Goal: Task Accomplishment & Management: Manage account settings

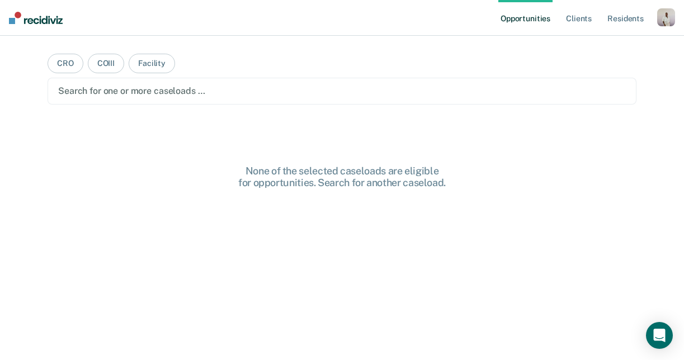
click at [664, 28] on div "Profile How it works Log Out" at bounding box center [667, 18] width 18 height 21
click at [660, 21] on div "button" at bounding box center [667, 17] width 18 height 18
click at [589, 44] on link "Profile" at bounding box center [621, 46] width 90 height 10
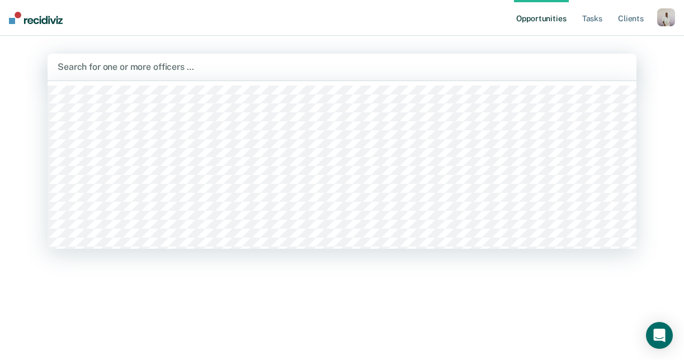
click at [495, 78] on div "Search for one or more officers …" at bounding box center [342, 67] width 589 height 27
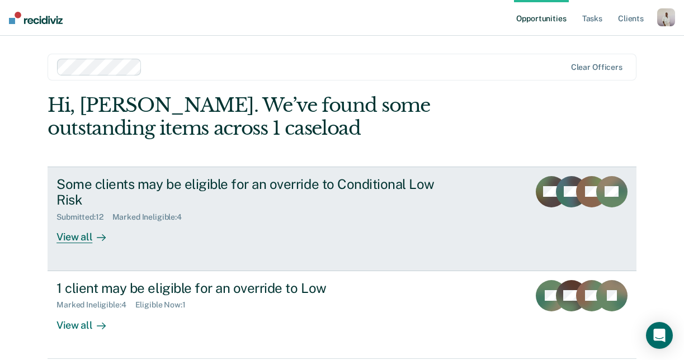
click at [301, 182] on div "Some clients may be eligible for an override to Conditional Low Risk" at bounding box center [253, 192] width 393 height 32
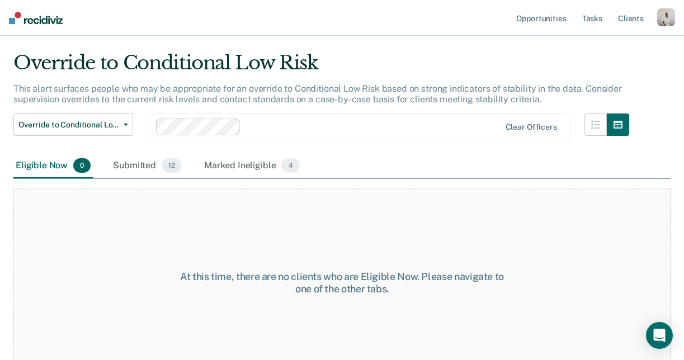
scroll to position [43, 0]
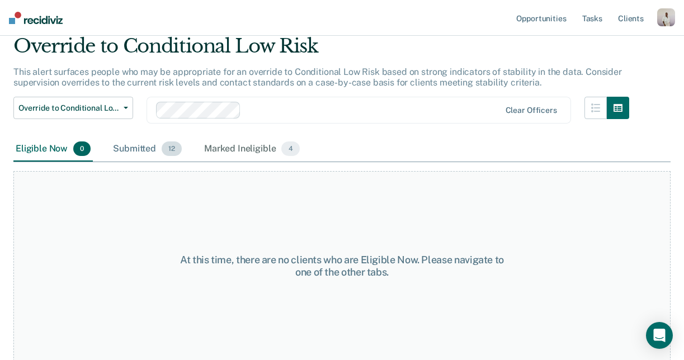
click at [161, 150] on div "Submitted 12" at bounding box center [147, 149] width 73 height 25
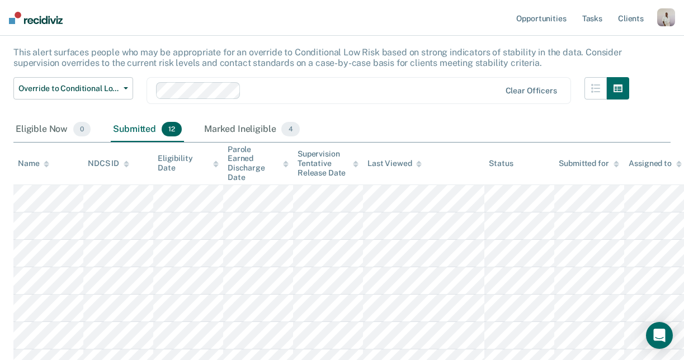
scroll to position [54, 0]
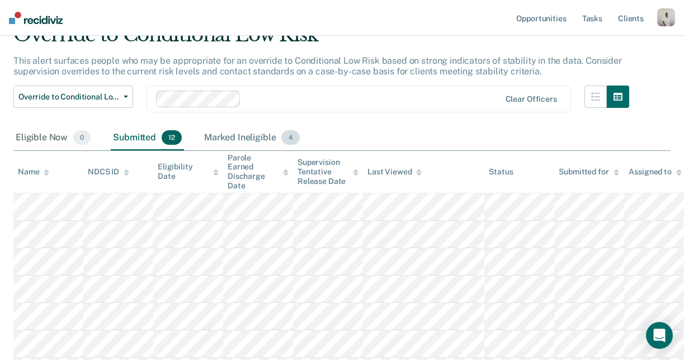
click at [265, 138] on div "Marked Ineligible 4" at bounding box center [252, 138] width 100 height 25
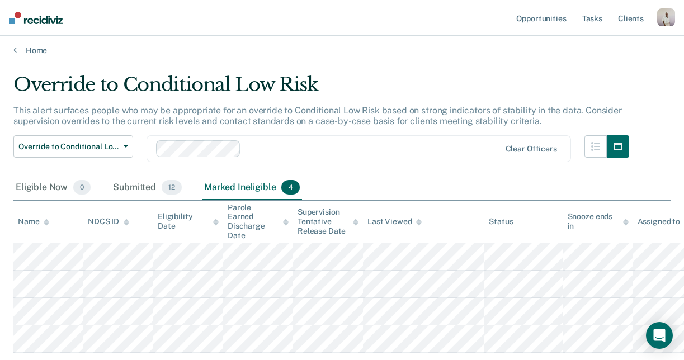
scroll to position [0, 0]
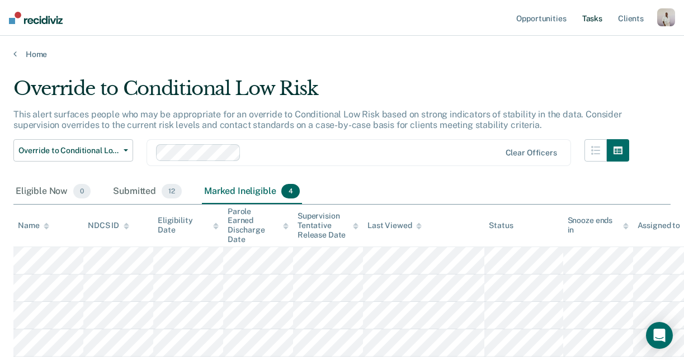
click at [590, 25] on link "Tasks" at bounding box center [592, 18] width 25 height 36
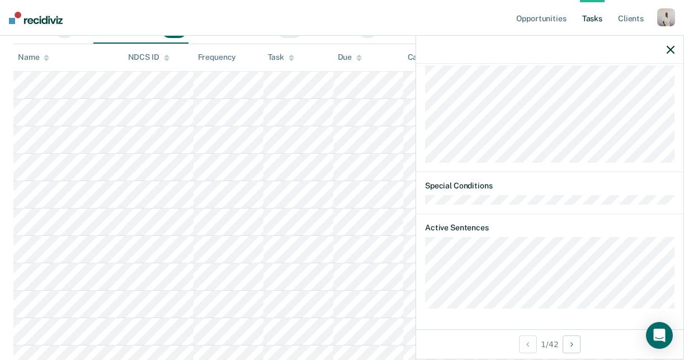
scroll to position [181, 0]
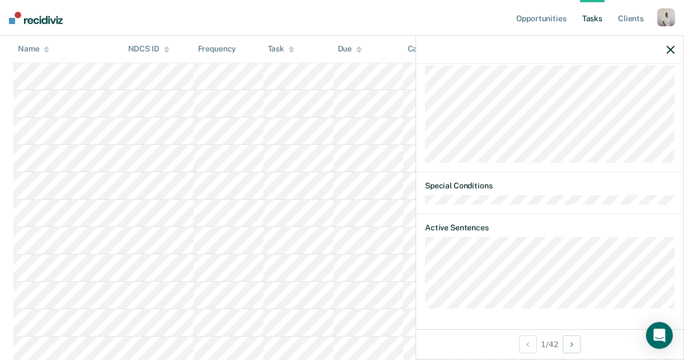
click at [669, 50] on icon "button" at bounding box center [671, 50] width 8 height 8
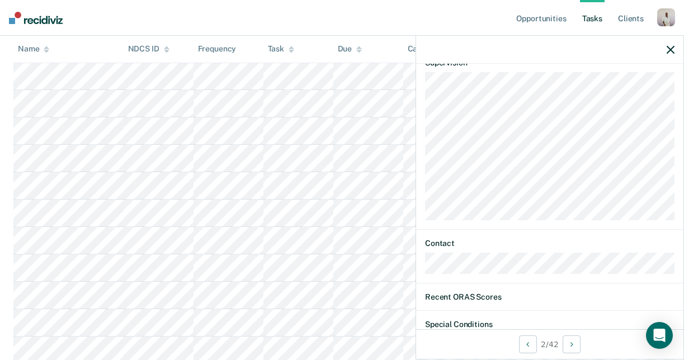
scroll to position [165, 0]
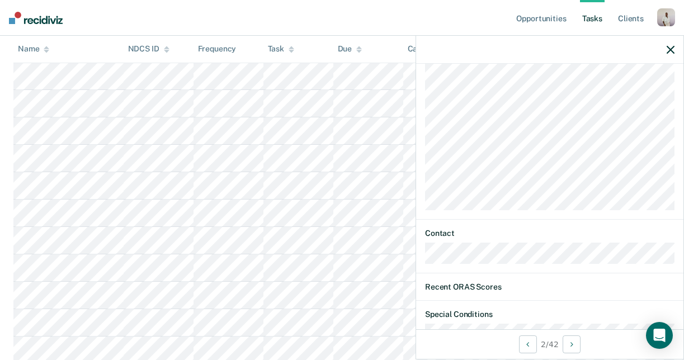
click at [660, 54] on div at bounding box center [550, 50] width 268 height 28
click at [664, 51] on div at bounding box center [550, 50] width 268 height 28
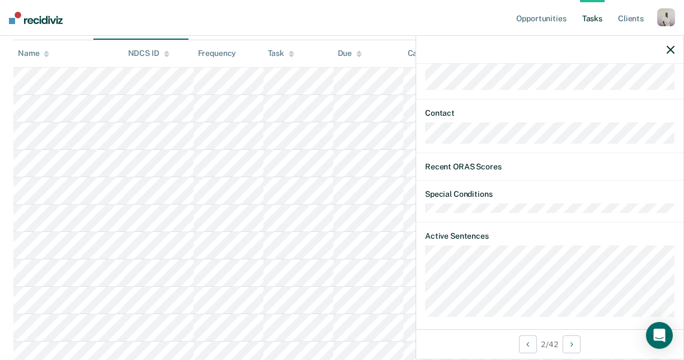
scroll to position [294, 0]
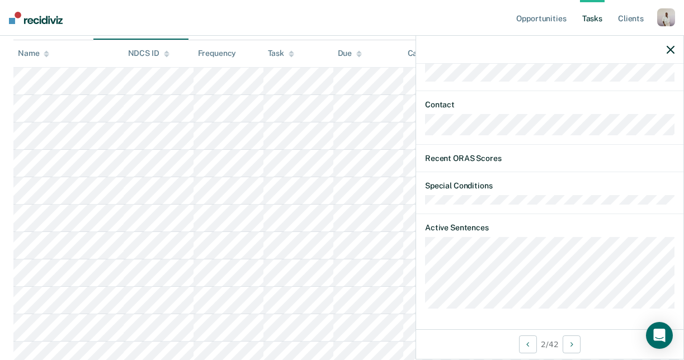
click at [677, 46] on div at bounding box center [550, 50] width 268 height 28
click at [668, 47] on icon "button" at bounding box center [671, 50] width 8 height 8
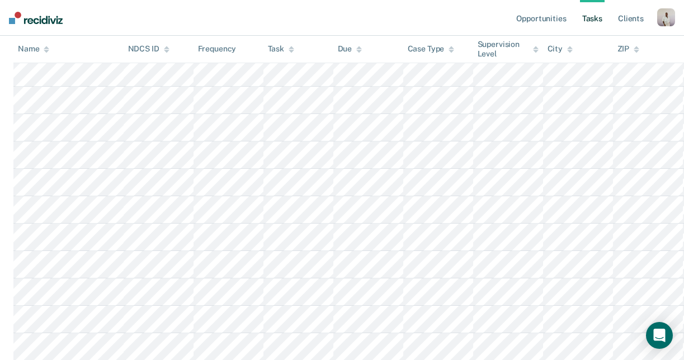
scroll to position [146, 0]
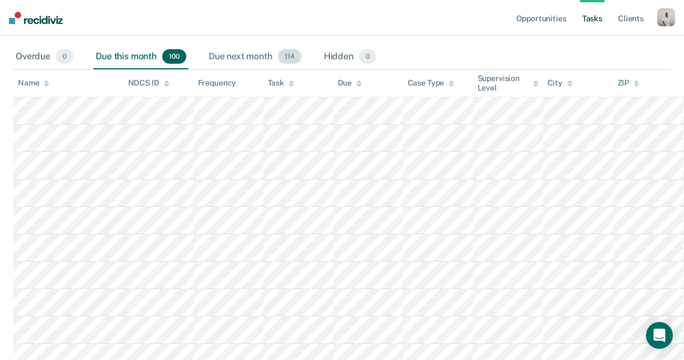
click at [252, 59] on div "Due next month 114" at bounding box center [255, 57] width 97 height 25
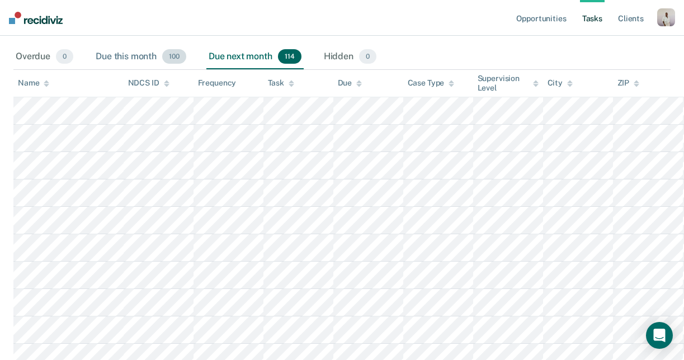
click at [126, 63] on div "Due this month 100" at bounding box center [140, 57] width 95 height 25
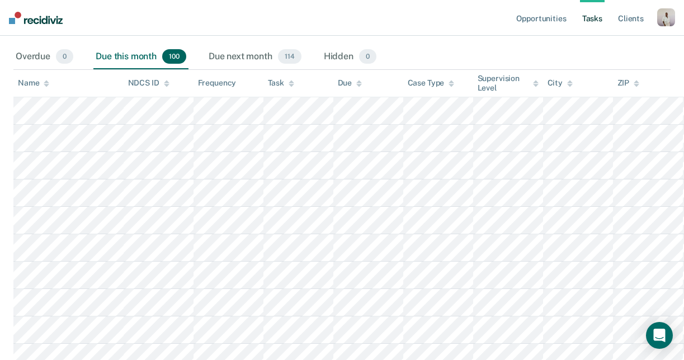
click at [207, 53] on div "Overdue 0 Due this month 100 Due next month 114 Hidden 0" at bounding box center [342, 57] width 658 height 25
click at [223, 52] on div "Due next month 114" at bounding box center [255, 57] width 97 height 25
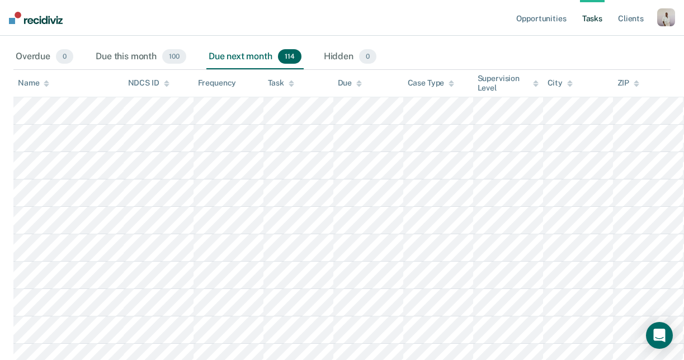
click at [674, 24] on div "button" at bounding box center [667, 17] width 18 height 18
click at [598, 47] on link "Profile" at bounding box center [621, 46] width 90 height 10
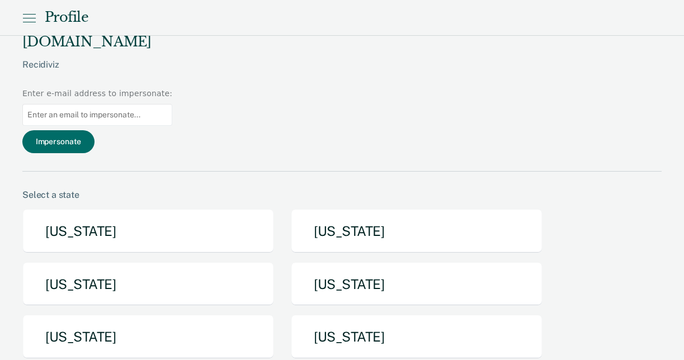
click at [172, 104] on input at bounding box center [97, 115] width 150 height 22
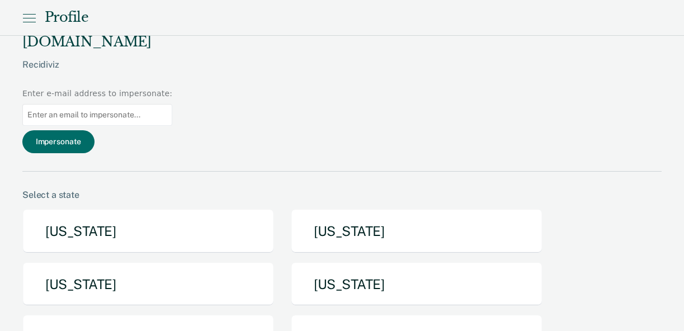
click at [172, 104] on input at bounding box center [97, 115] width 150 height 22
paste input "[PERSON_NAME][EMAIL_ADDRESS][US_STATE][DOMAIN_NAME]"
type input "[PERSON_NAME][EMAIL_ADDRESS][US_STATE][DOMAIN_NAME]"
click at [95, 130] on button "Impersonate" at bounding box center [58, 141] width 72 height 23
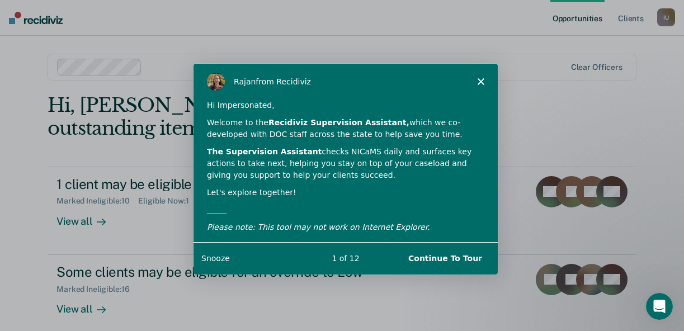
click at [442, 258] on button "Continue To Tour" at bounding box center [444, 257] width 96 height 23
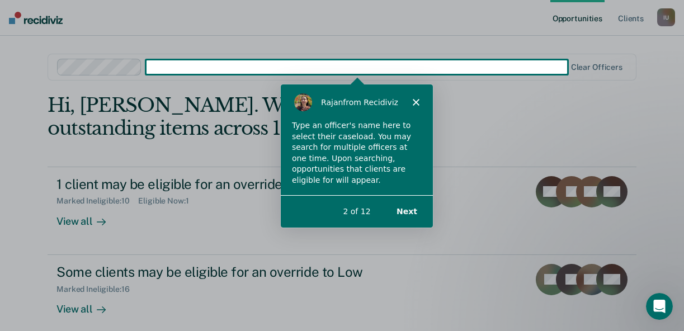
click at [387, 71] on div "Product tour overlay" at bounding box center [342, 165] width 684 height 331
click at [411, 207] on button "Next" at bounding box center [406, 210] width 43 height 23
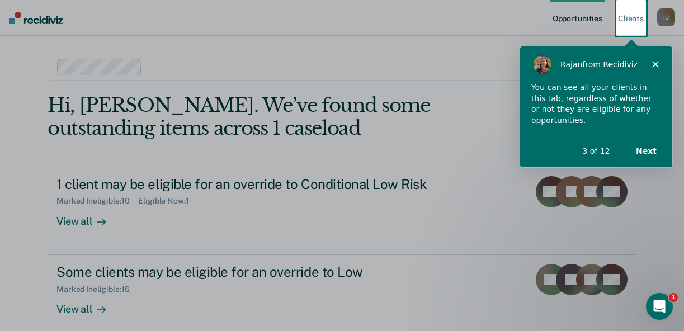
click at [651, 149] on button "Next" at bounding box center [646, 150] width 43 height 23
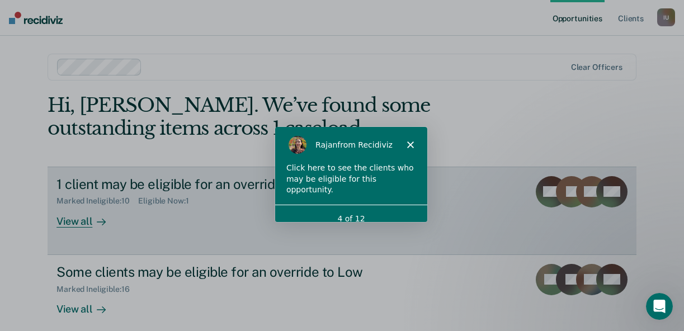
click at [434, 232] on link "1 client may be eligible for an override to Conditional Low Risk Marked Ineligi…" at bounding box center [342, 211] width 589 height 88
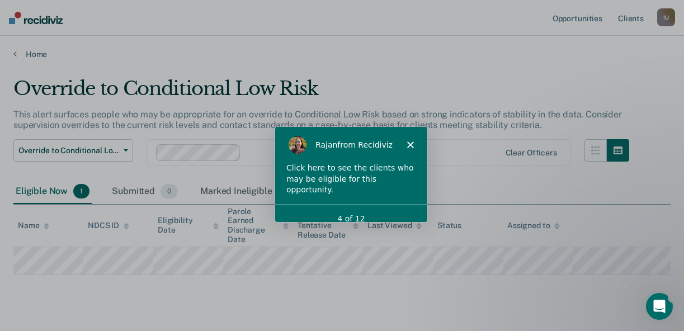
click at [370, 181] on div "Click here to see the clients who may be eligible for this opportunity." at bounding box center [350, 178] width 130 height 33
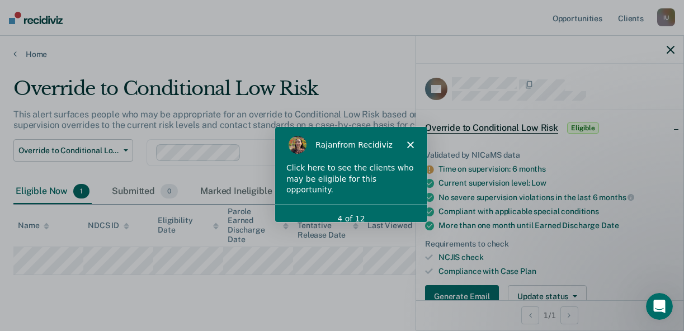
click at [383, 213] on div "4 of 12" at bounding box center [350, 218] width 152 height 29
click at [360, 212] on div "4 of 12" at bounding box center [350, 218] width 152 height 12
click at [678, 47] on div at bounding box center [550, 50] width 268 height 28
click at [667, 46] on icon "button" at bounding box center [671, 50] width 8 height 8
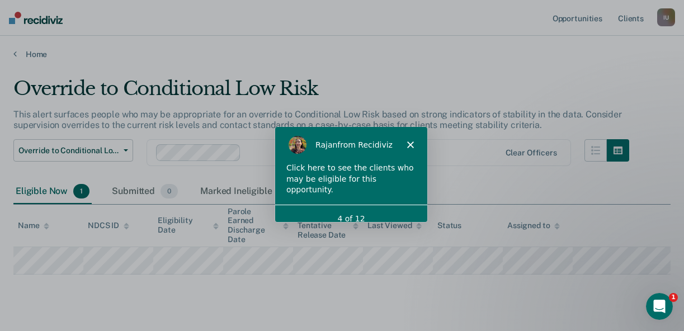
click at [377, 165] on div "Click here to see the clients who may be eligible for this opportunity." at bounding box center [350, 178] width 130 height 33
click at [409, 146] on polygon "Close" at bounding box center [409, 143] width 7 height 7
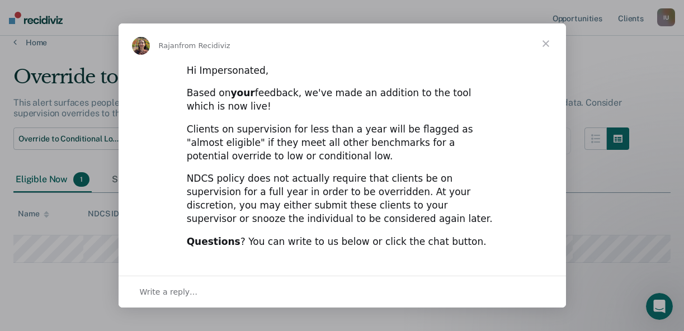
scroll to position [14, 0]
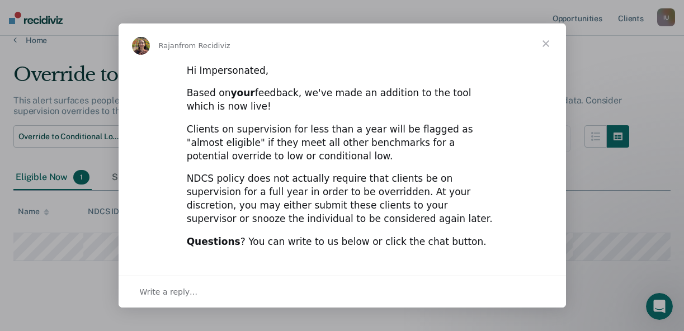
click at [549, 39] on span "Close" at bounding box center [546, 44] width 40 height 40
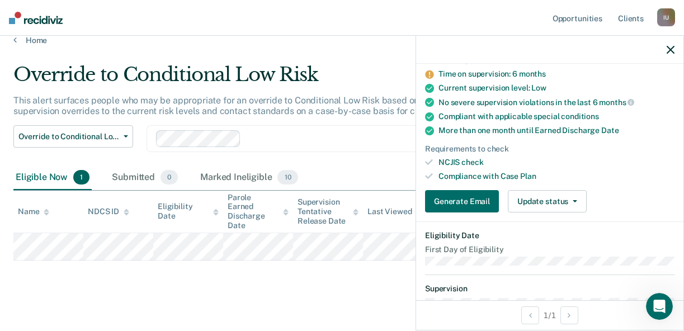
scroll to position [97, 0]
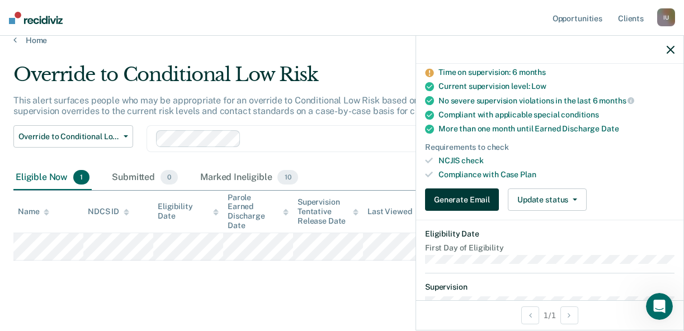
click at [457, 200] on button "Generate Email" at bounding box center [462, 200] width 74 height 22
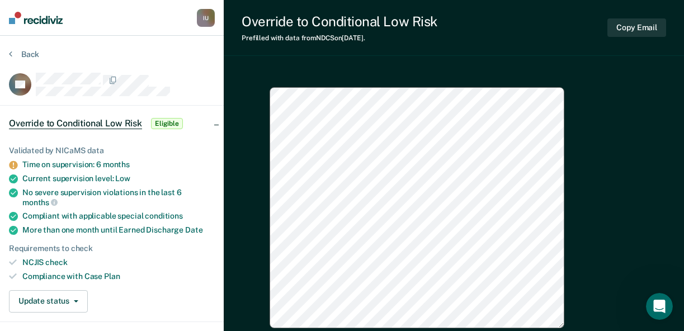
type textarea "x"
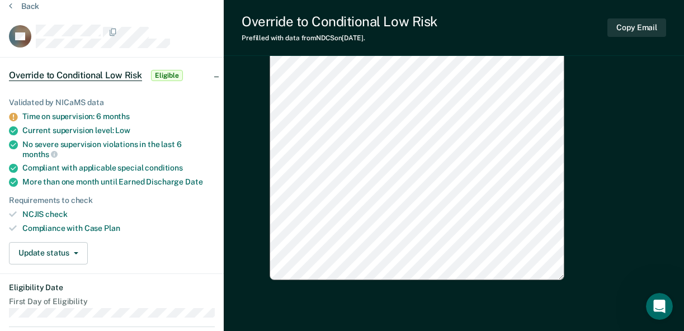
scroll to position [49, 0]
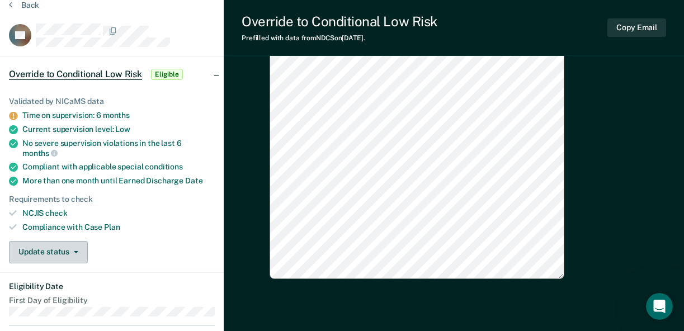
click at [78, 252] on button "Update status" at bounding box center [48, 252] width 79 height 22
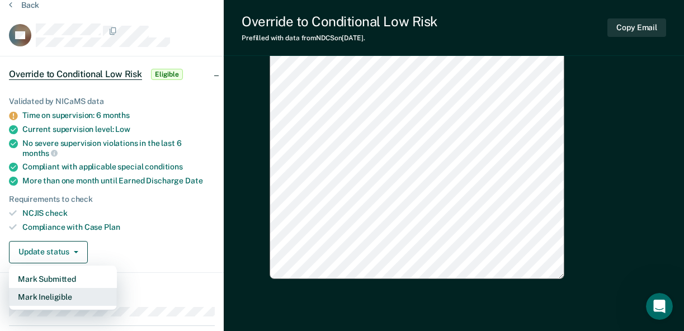
click at [45, 294] on button "Mark Ineligible" at bounding box center [63, 297] width 108 height 18
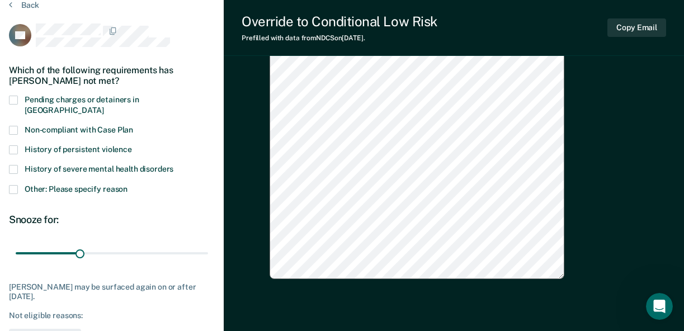
click at [17, 97] on span at bounding box center [13, 100] width 9 height 9
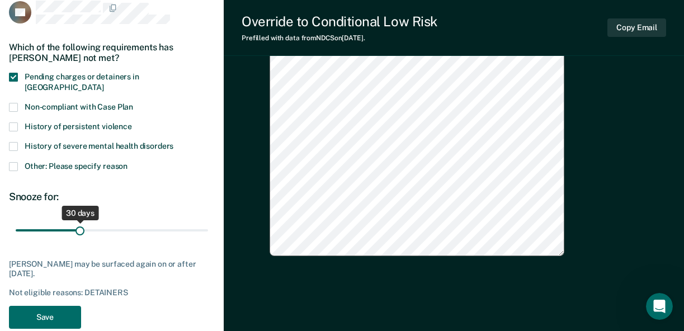
scroll to position [86, 0]
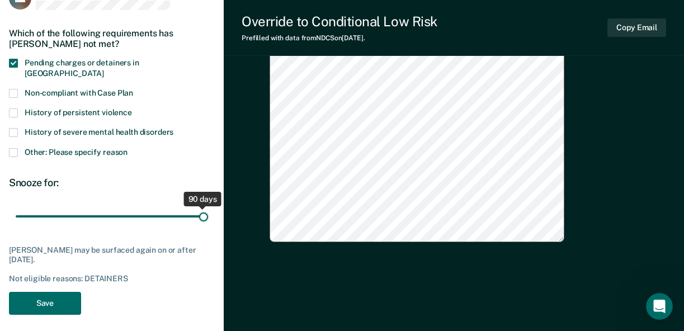
drag, startPoint x: 80, startPoint y: 205, endPoint x: 211, endPoint y: 196, distance: 131.2
type input "90"
click at [208, 207] on input "range" at bounding box center [112, 217] width 193 height 20
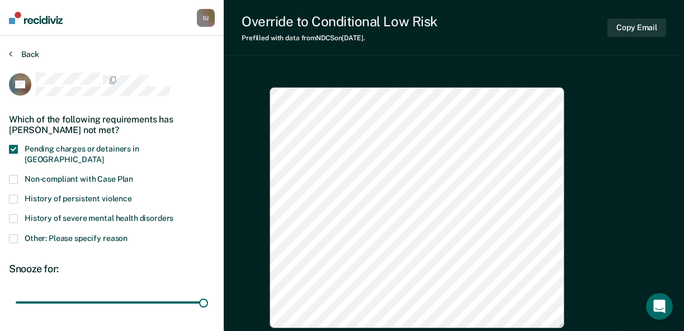
click at [27, 49] on button "Back" at bounding box center [24, 54] width 30 height 10
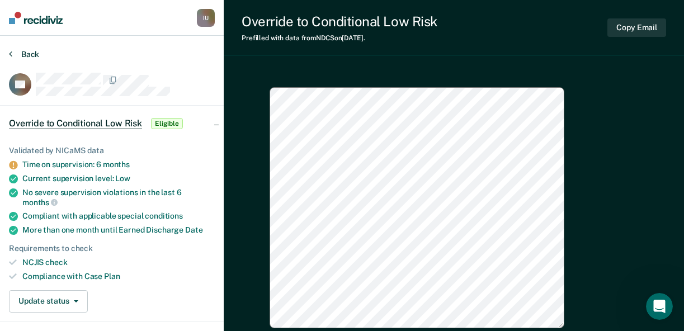
click at [30, 51] on button "Back" at bounding box center [24, 54] width 30 height 10
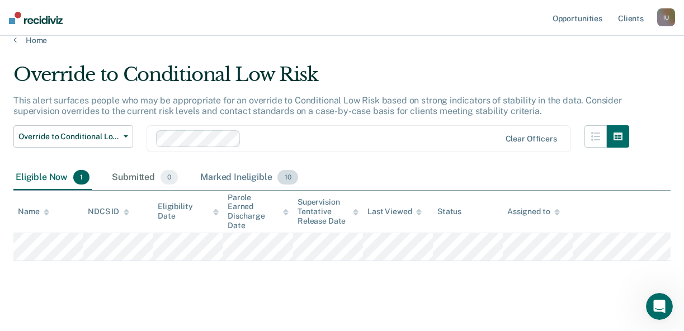
click at [248, 180] on div "Marked Ineligible 10" at bounding box center [249, 178] width 102 height 25
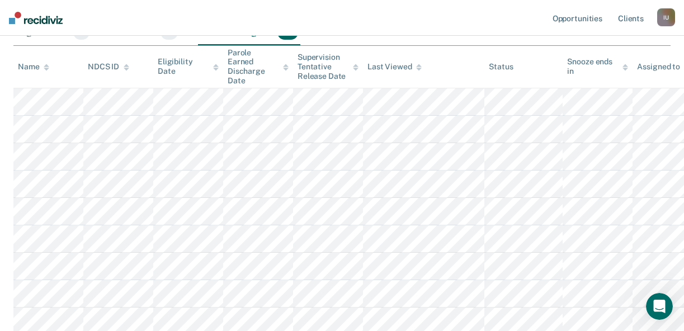
scroll to position [0, 0]
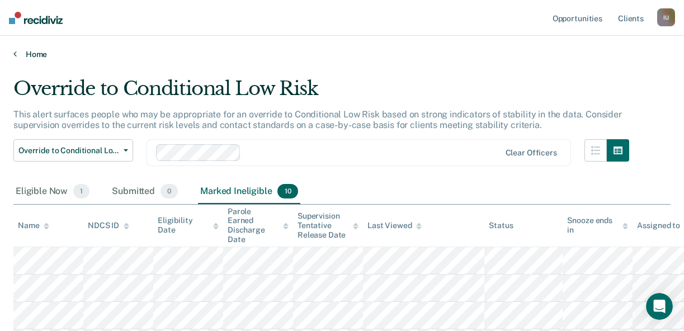
click at [633, 50] on link "Home" at bounding box center [342, 54] width 658 height 10
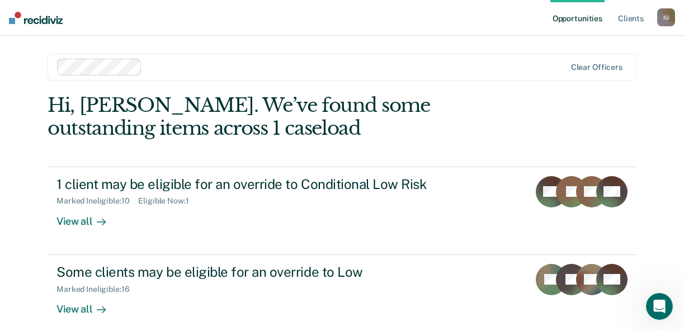
click at [670, 18] on div "I U" at bounding box center [667, 17] width 18 height 18
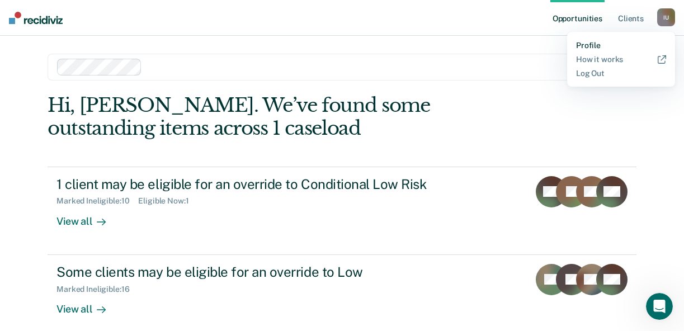
click at [613, 45] on link "Profile" at bounding box center [621, 46] width 90 height 10
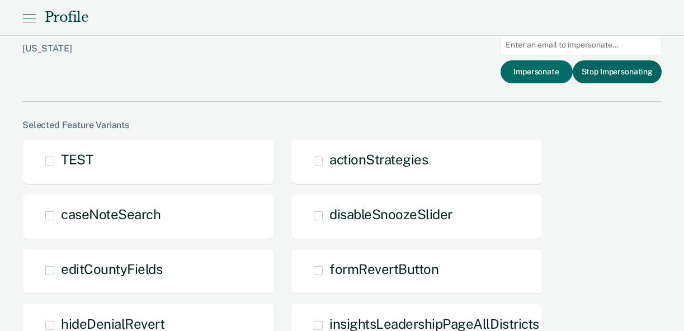
click at [616, 73] on button "Stop Impersonating" at bounding box center [617, 71] width 89 height 23
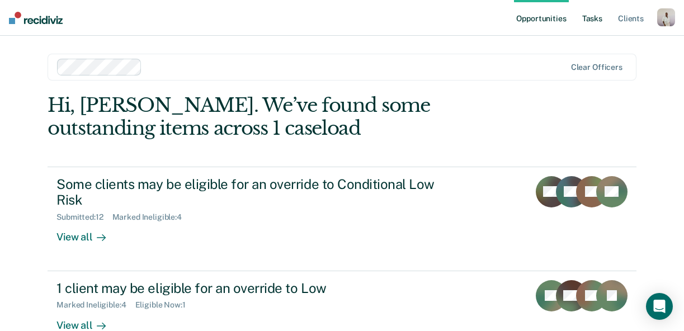
click at [586, 15] on link "Tasks" at bounding box center [592, 18] width 25 height 36
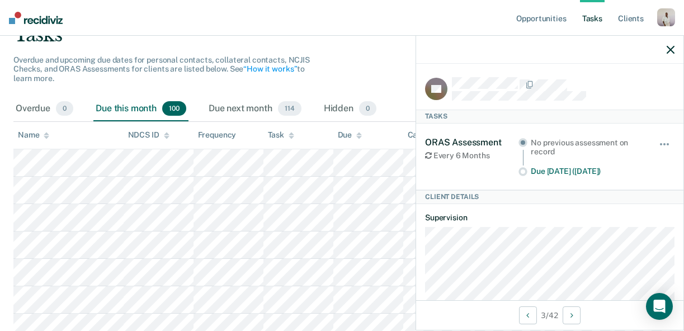
click at [673, 53] on icon "button" at bounding box center [671, 50] width 8 height 8
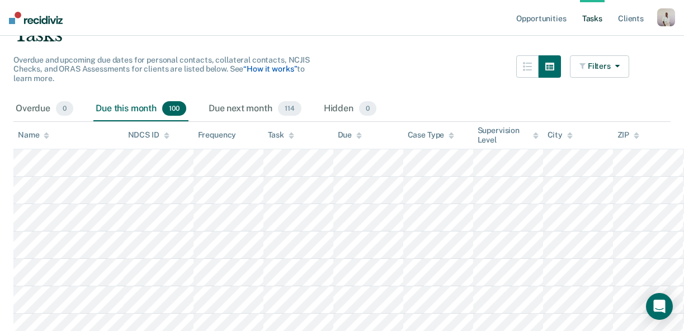
click at [277, 69] on link "“How it works”" at bounding box center [270, 68] width 54 height 9
